Goal: Transaction & Acquisition: Purchase product/service

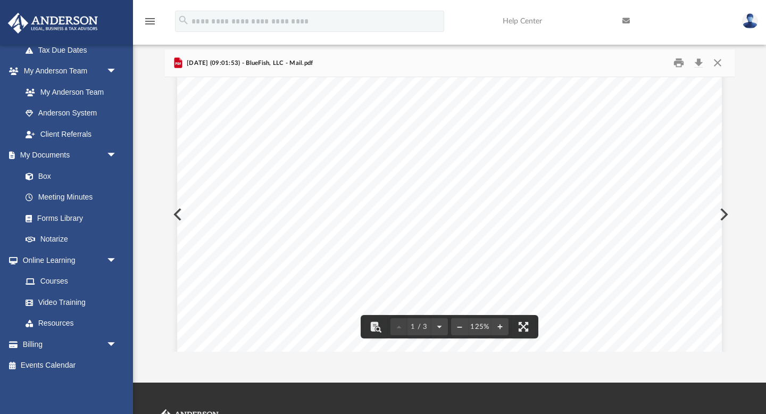
scroll to position [59, 0]
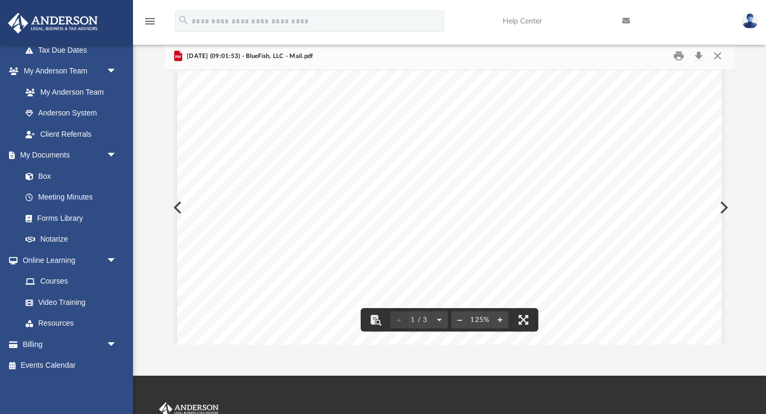
drag, startPoint x: 319, startPoint y: 258, endPoint x: 241, endPoint y: 259, distance: 78.8
click at [241, 259] on div "Page 1" at bounding box center [449, 404] width 545 height 703
drag, startPoint x: 278, startPoint y: 257, endPoint x: 266, endPoint y: 257, distance: 12.8
click at [266, 257] on div "Page 1" at bounding box center [449, 404] width 545 height 703
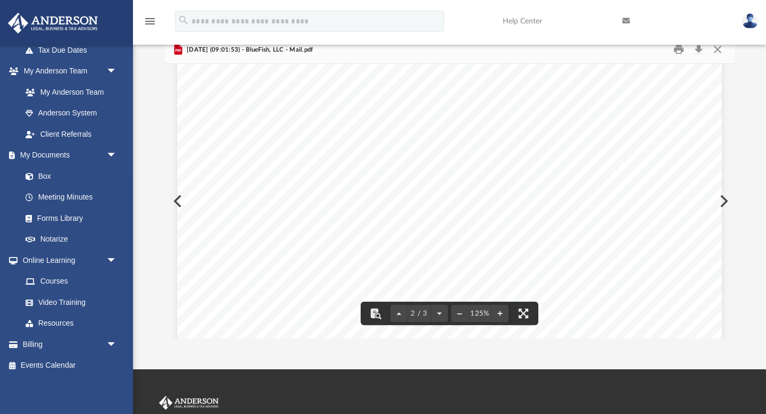
scroll to position [995, 0]
click at [51, 345] on link "Billing arrow_drop_down" at bounding box center [70, 344] width 126 height 21
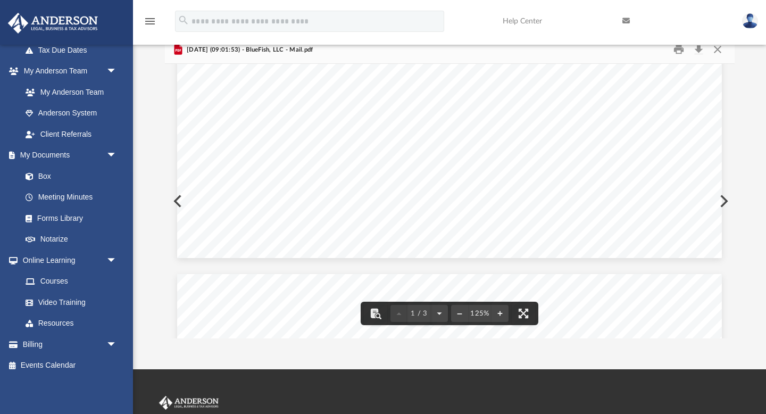
scroll to position [170, 0]
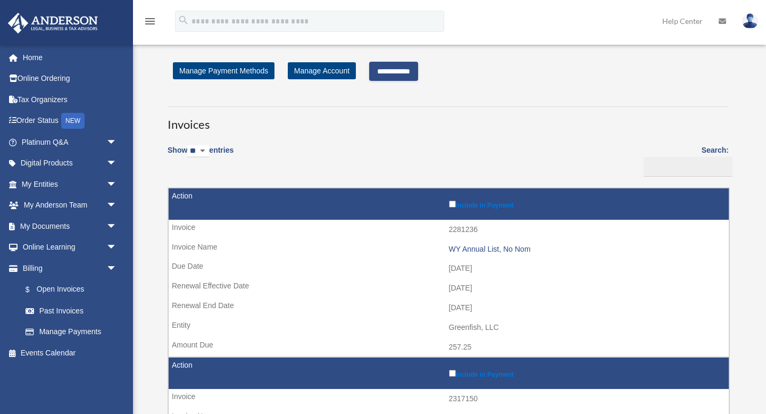
click at [393, 80] on input "**********" at bounding box center [393, 71] width 49 height 19
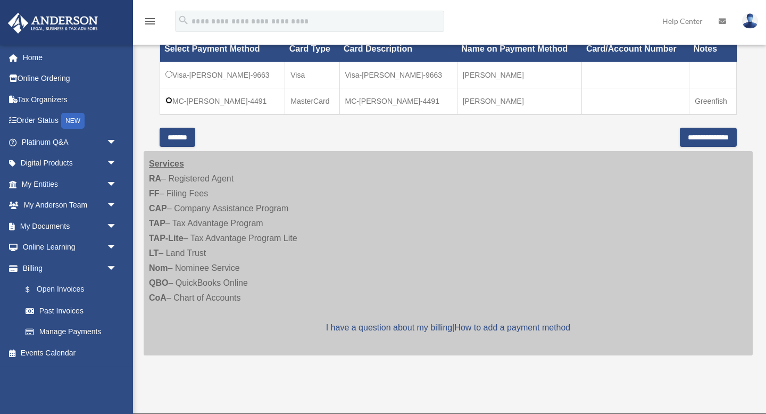
scroll to position [308, 0]
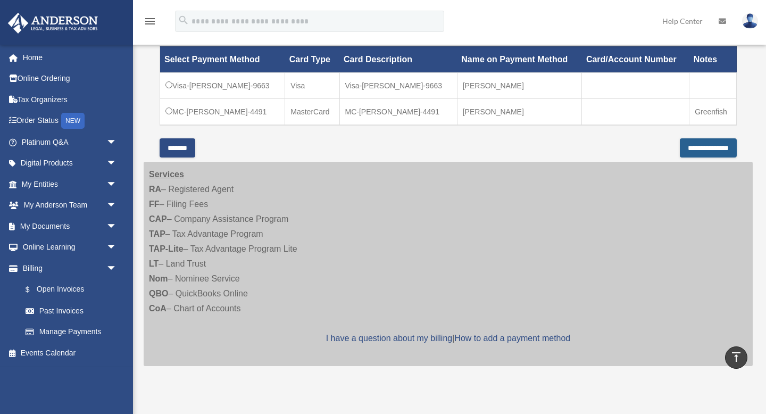
click at [687, 147] on input "**********" at bounding box center [708, 147] width 57 height 19
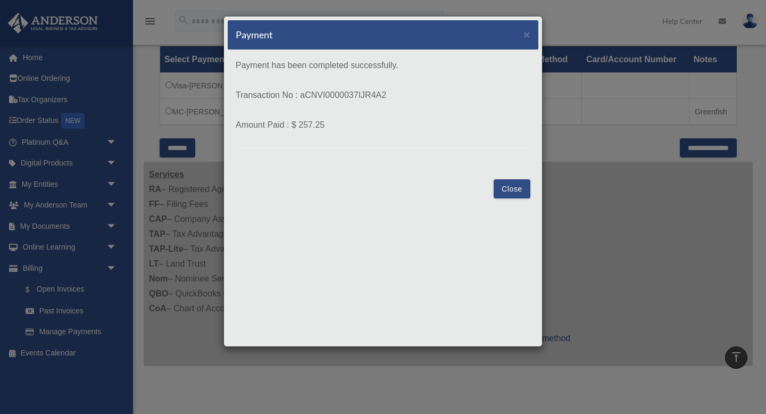
click at [512, 182] on button "Close" at bounding box center [512, 188] width 37 height 19
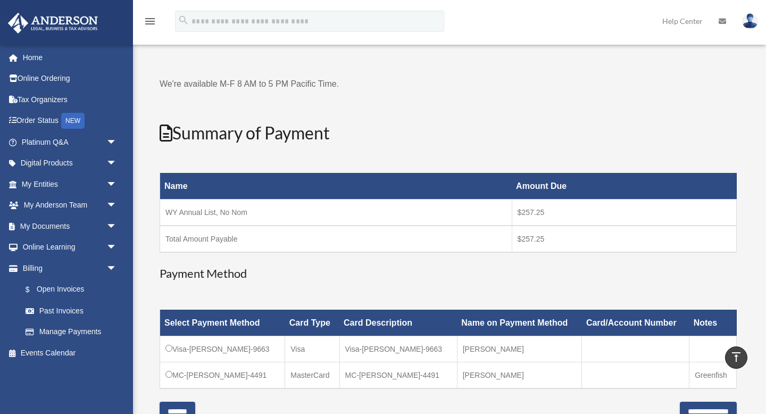
scroll to position [0, 0]
